Goal: Information Seeking & Learning: Learn about a topic

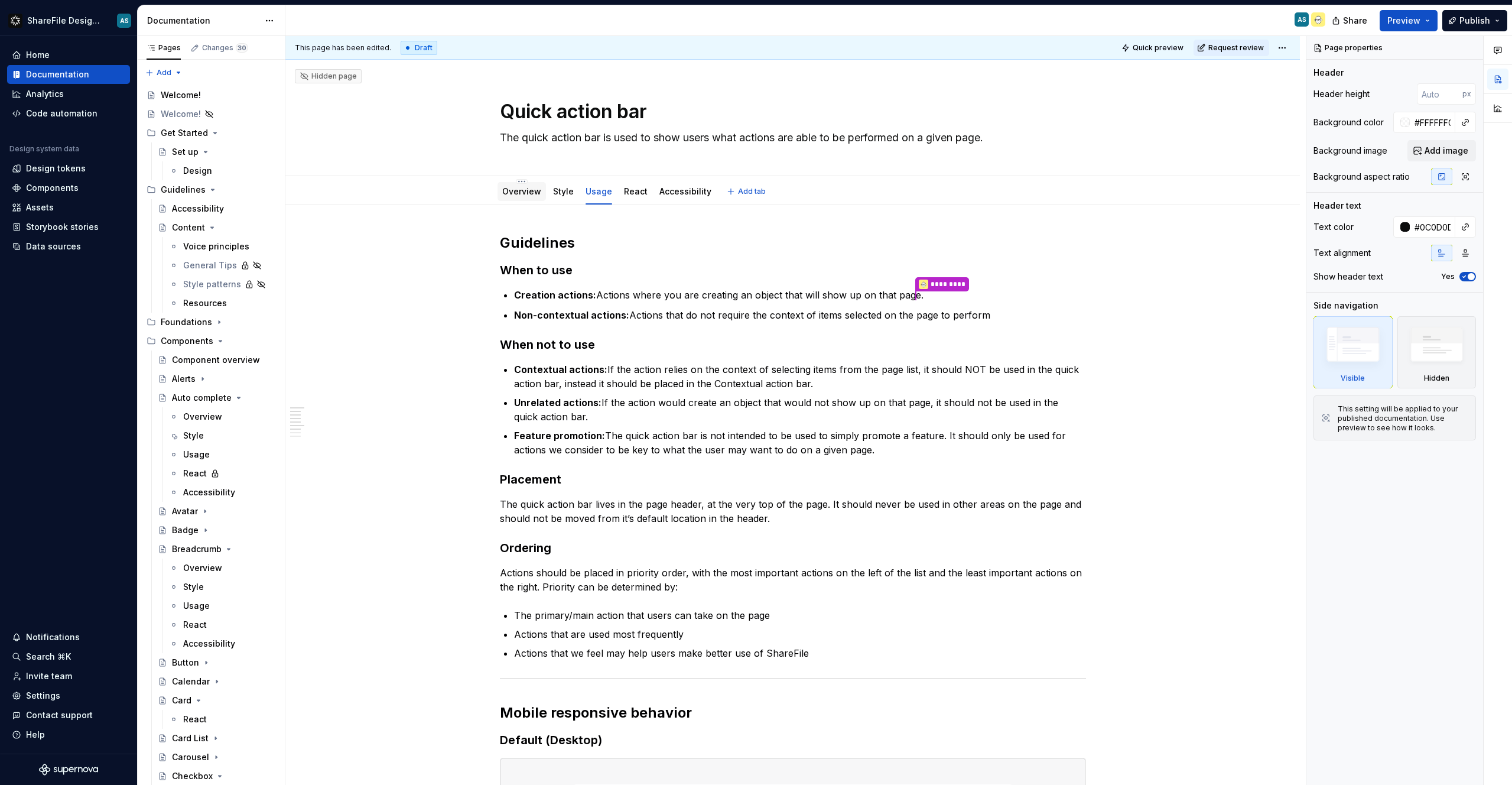
click at [513, 188] on link "Overview" at bounding box center [522, 191] width 39 height 10
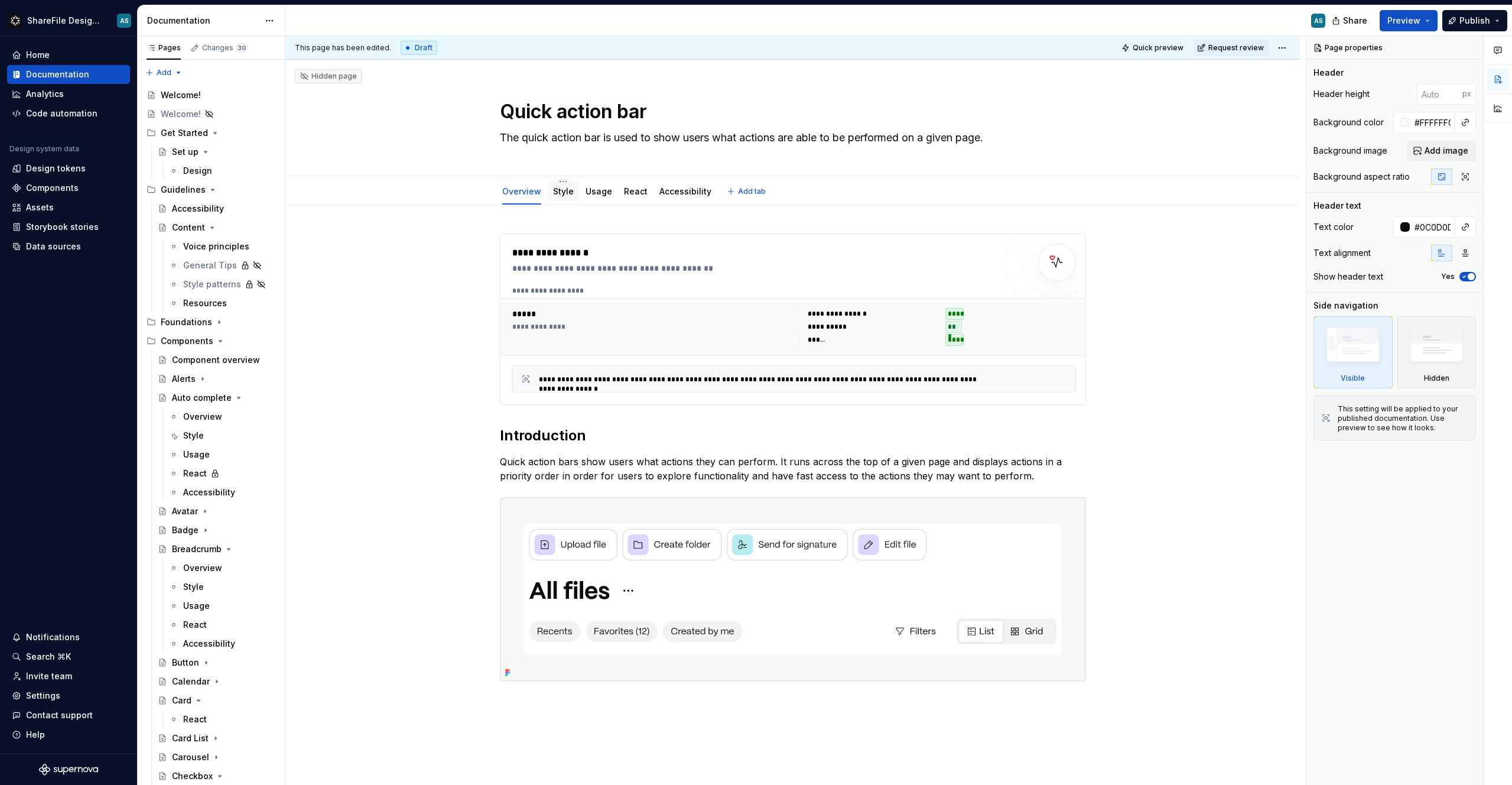
click at [563, 194] on link "Style" at bounding box center [563, 191] width 21 height 10
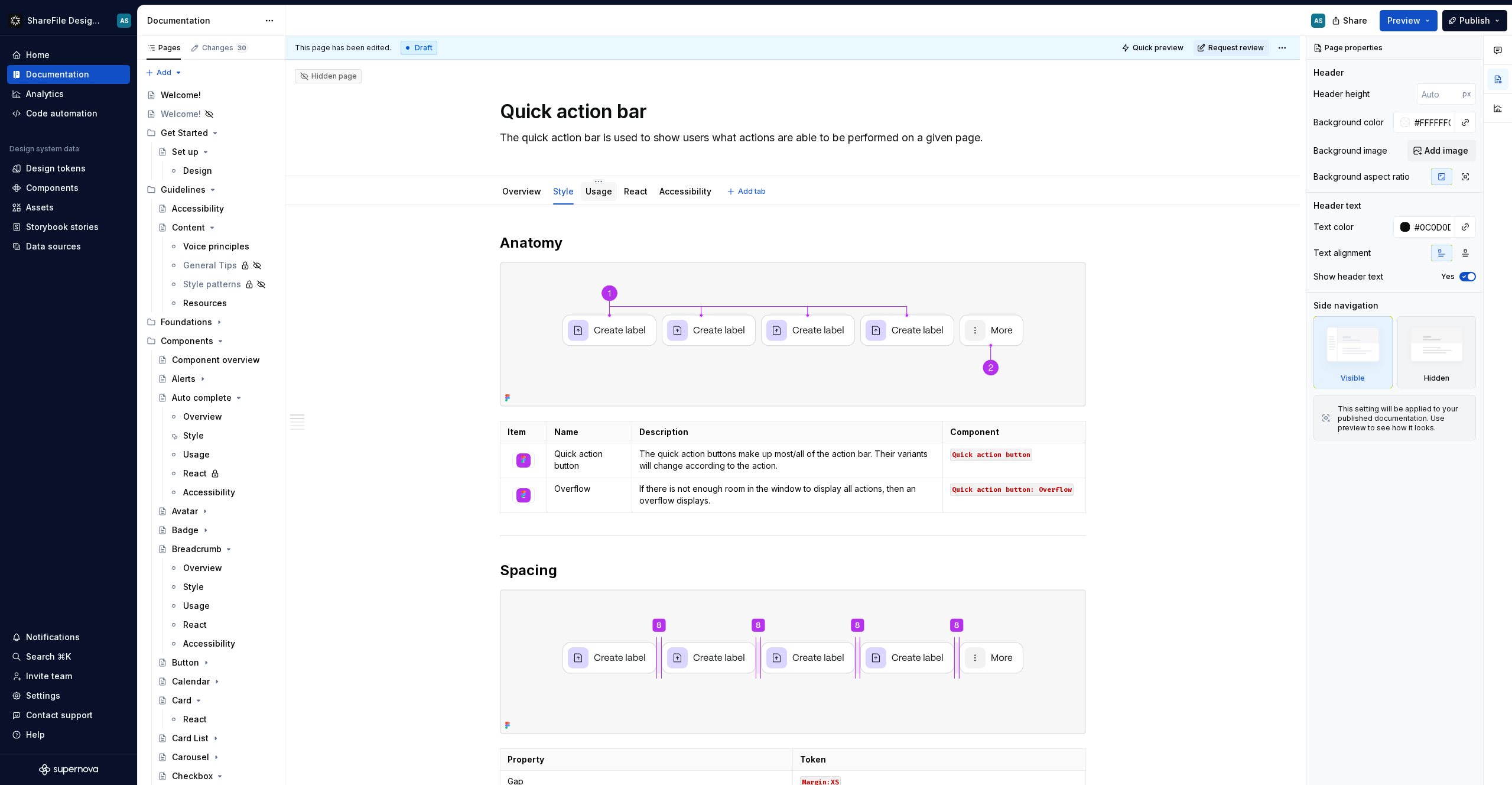
click at [589, 194] on link "Usage" at bounding box center [598, 191] width 27 height 10
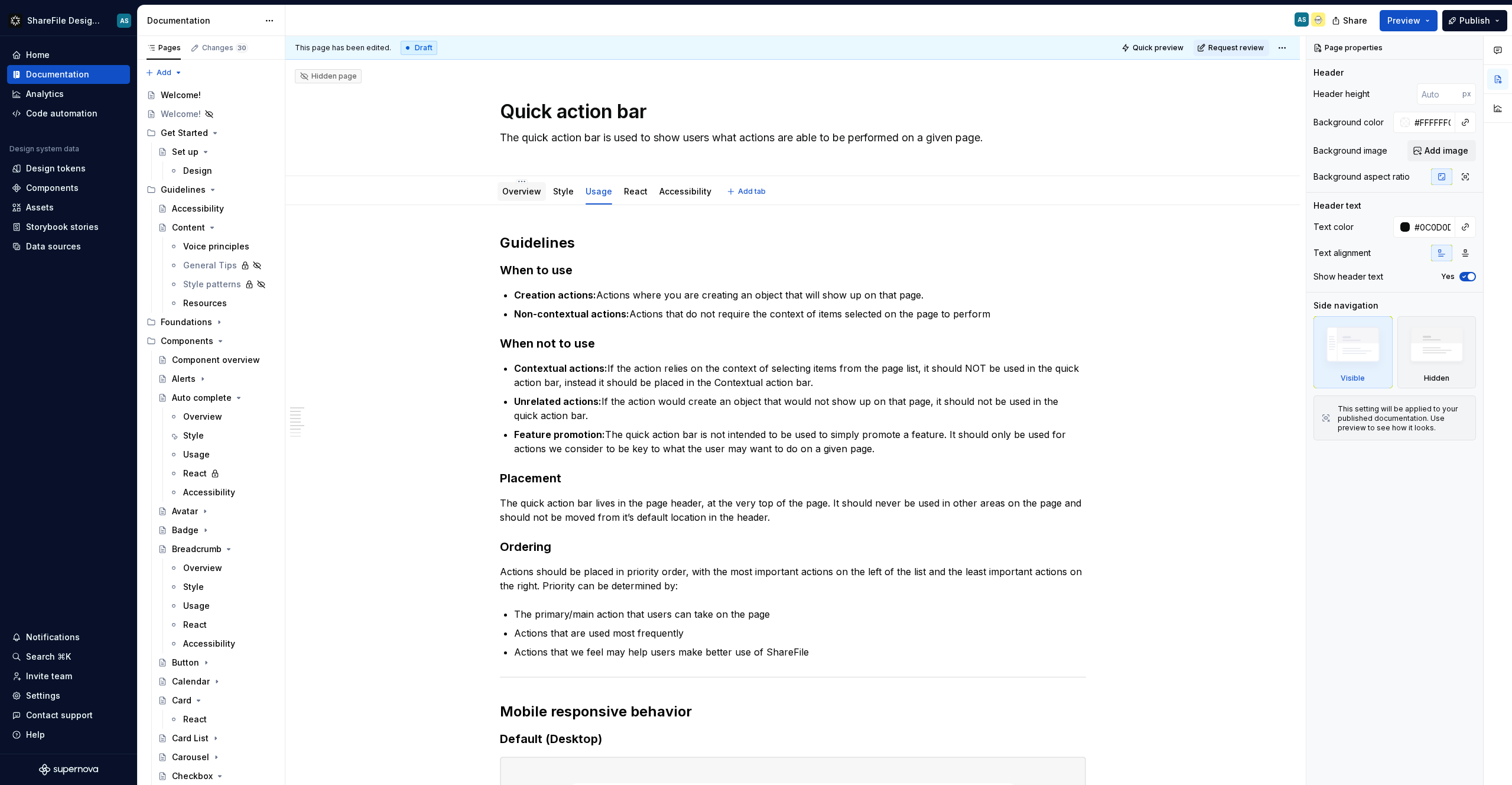
click at [526, 195] on link "Overview" at bounding box center [522, 191] width 39 height 10
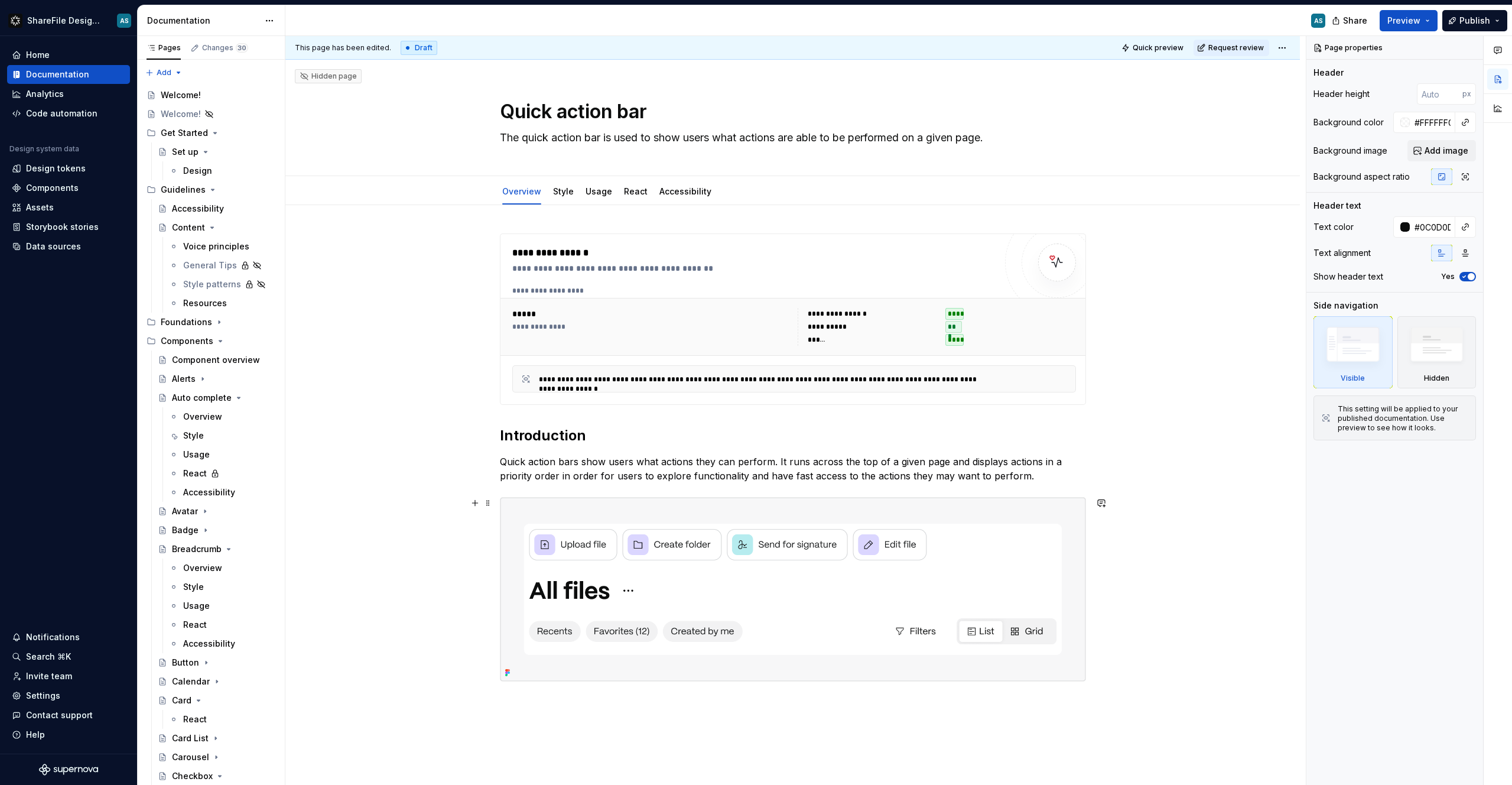
click at [993, 512] on img at bounding box center [792, 590] width 585 height 183
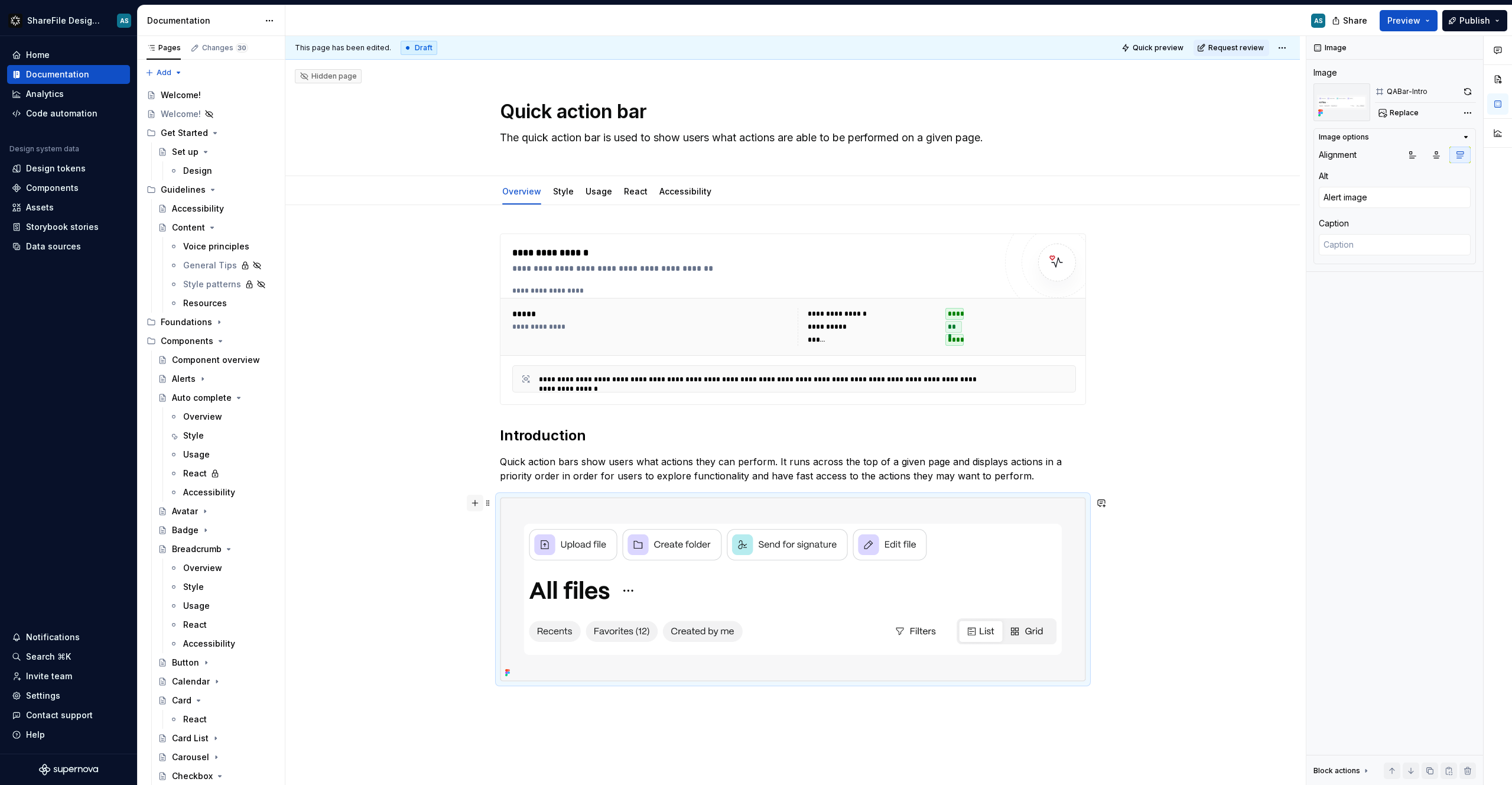
click at [475, 503] on button "button" at bounding box center [474, 503] width 16 height 16
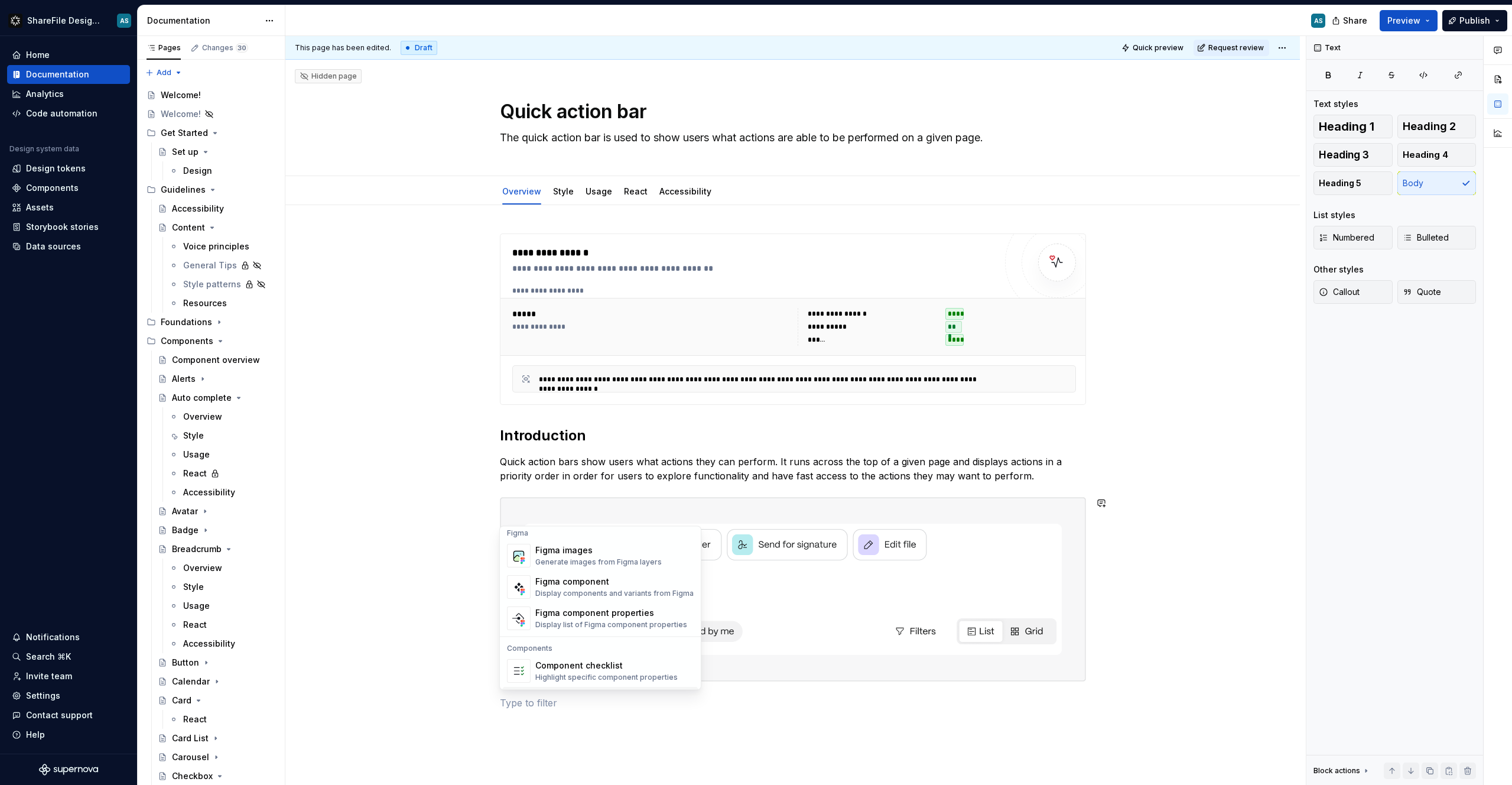
scroll to position [830, 0]
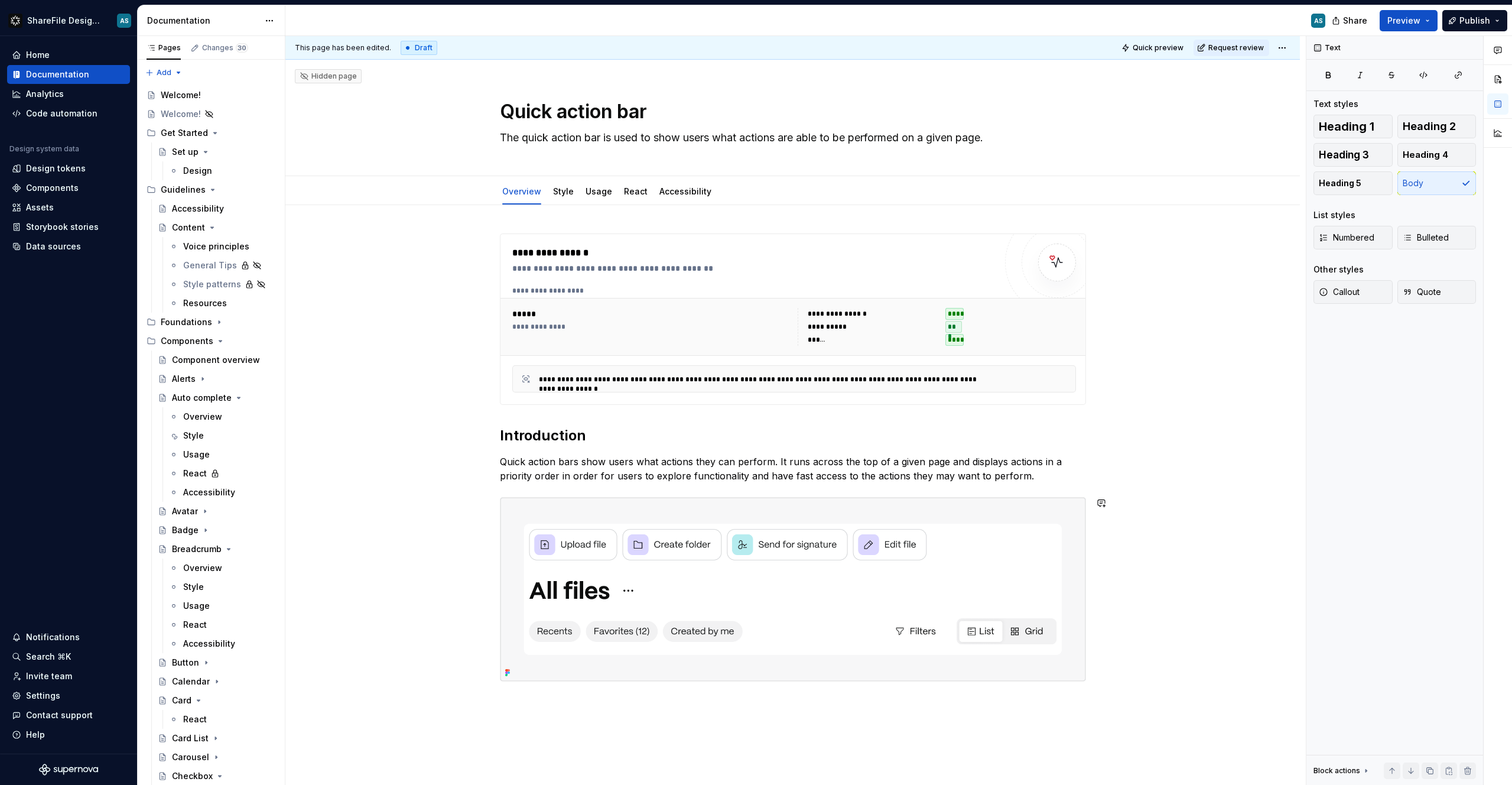
click at [464, 624] on div "**********" at bounding box center [792, 593] width 1014 height 776
type textarea "*"
